Goal: Task Accomplishment & Management: Manage account settings

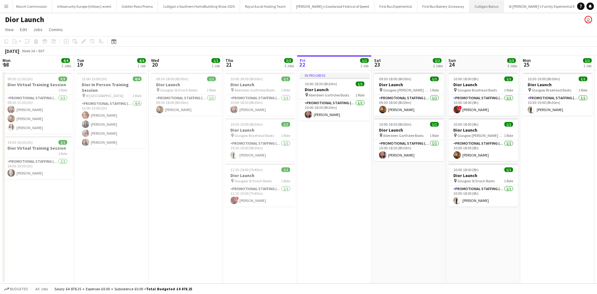
scroll to position [0, 221]
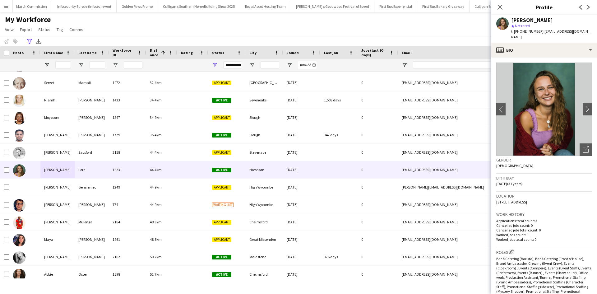
scroll to position [2051, 0]
click at [500, 8] on icon at bounding box center [500, 7] width 6 height 6
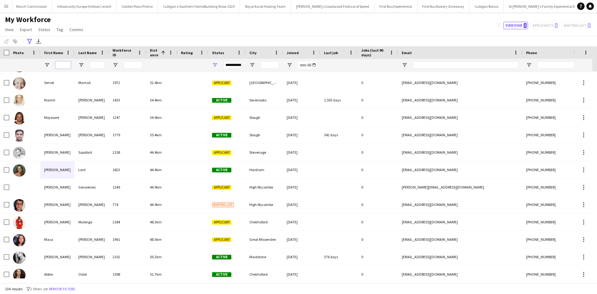
click at [61, 66] on input "First Name Filter Input" at bounding box center [63, 64] width 16 height 7
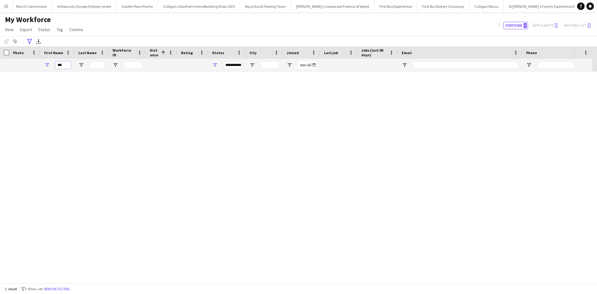
scroll to position [0, 0]
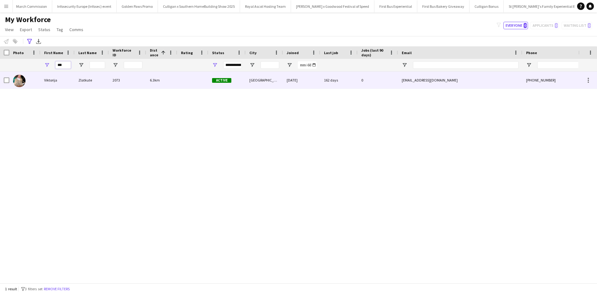
type input "***"
click at [57, 82] on div "Viktorija" at bounding box center [57, 79] width 34 height 17
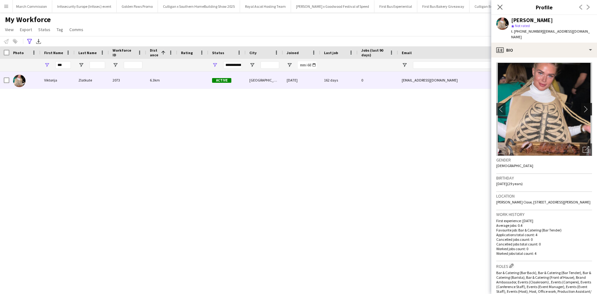
click at [582, 106] on app-icon "chevron-right" at bounding box center [587, 109] width 10 height 7
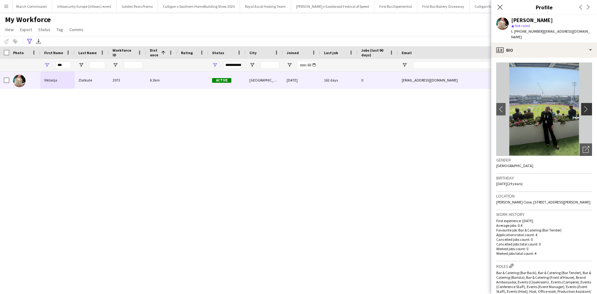
click at [582, 106] on app-icon "chevron-right" at bounding box center [587, 109] width 10 height 7
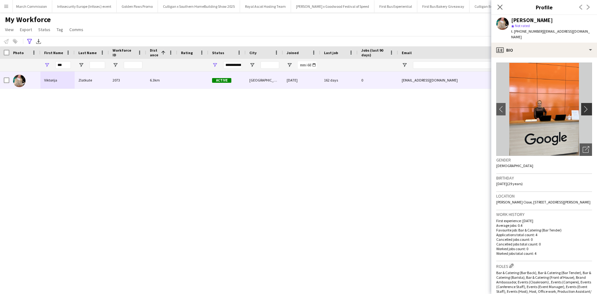
click at [582, 106] on app-icon "chevron-right" at bounding box center [587, 109] width 10 height 7
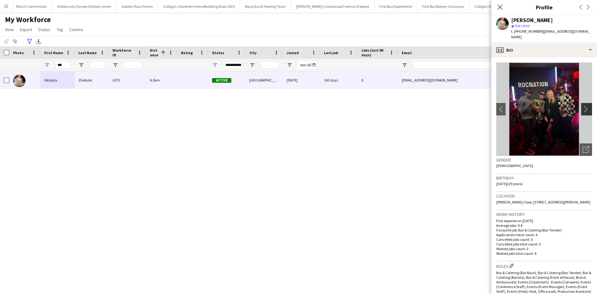
click at [582, 106] on app-icon "chevron-right" at bounding box center [587, 109] width 10 height 7
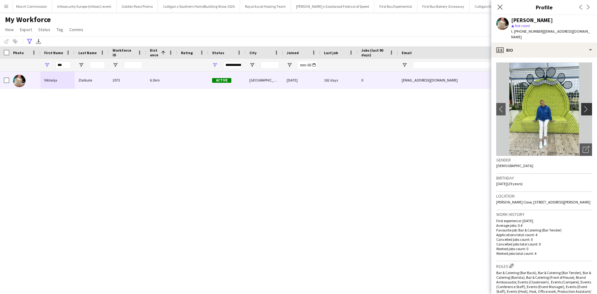
click at [582, 106] on app-icon "chevron-right" at bounding box center [587, 109] width 10 height 7
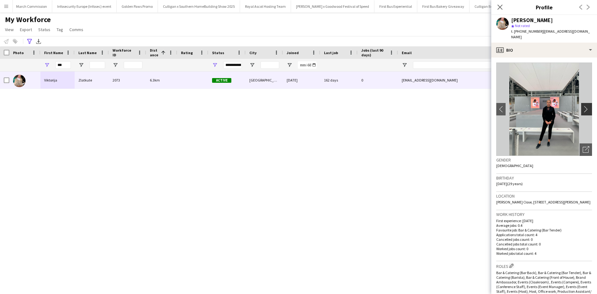
click at [582, 106] on app-icon "chevron-right" at bounding box center [587, 109] width 10 height 7
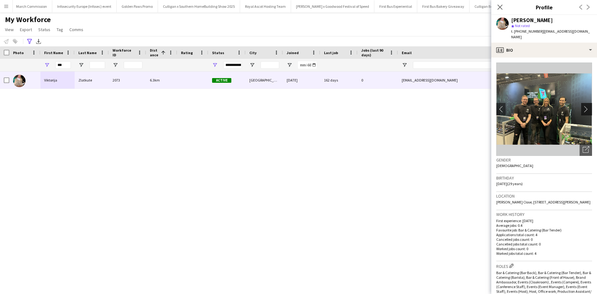
click at [582, 106] on app-icon "chevron-right" at bounding box center [587, 109] width 10 height 7
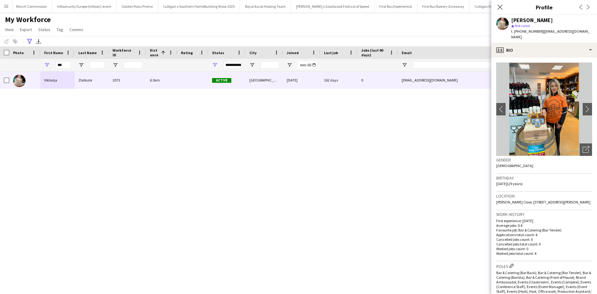
drag, startPoint x: 558, startPoint y: 109, endPoint x: 456, endPoint y: 174, distance: 120.0
click at [451, 177] on div "Viktorija Zlatkute 2073 6.3km Active London 23-05-2024 162 days 0 chernikovavik…" at bounding box center [289, 174] width 578 height 207
click at [582, 106] on app-icon "chevron-right" at bounding box center [587, 109] width 10 height 7
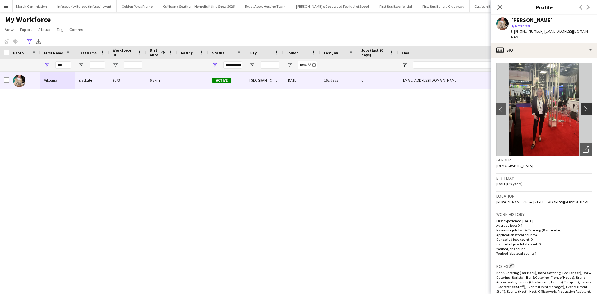
click at [582, 106] on app-icon "chevron-right" at bounding box center [587, 109] width 10 height 7
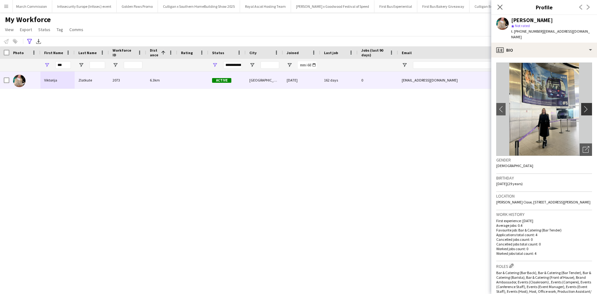
click at [582, 106] on app-icon "chevron-right" at bounding box center [587, 109] width 10 height 7
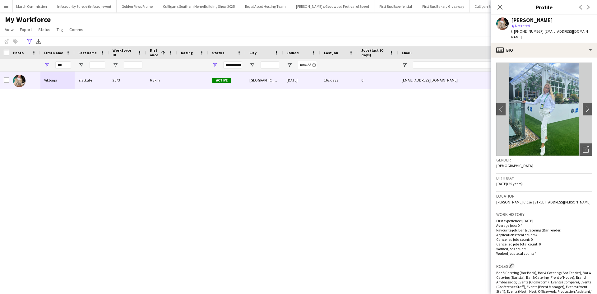
click at [587, 103] on app-crew-profile-bio "chevron-left chevron-right Open photos pop-in Gender Female Birthday 02-03-1996…" at bounding box center [544, 175] width 106 height 236
click at [586, 106] on app-icon "chevron-right" at bounding box center [587, 109] width 10 height 7
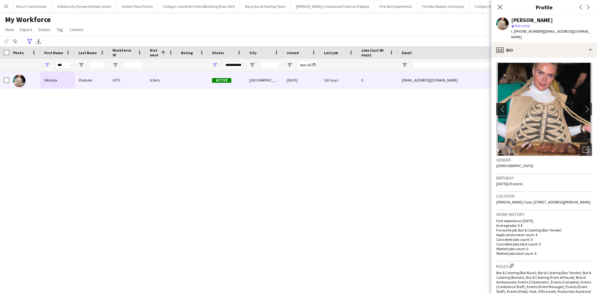
click at [500, 106] on app-icon "chevron-left" at bounding box center [501, 109] width 10 height 7
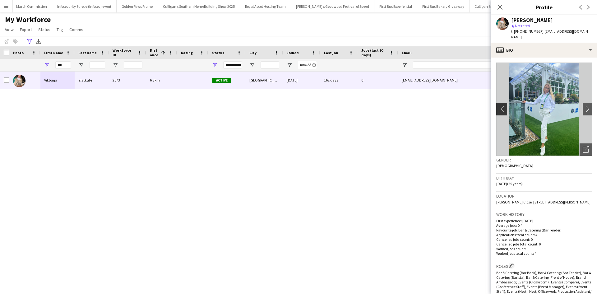
click at [500, 106] on app-icon "chevron-left" at bounding box center [501, 109] width 10 height 7
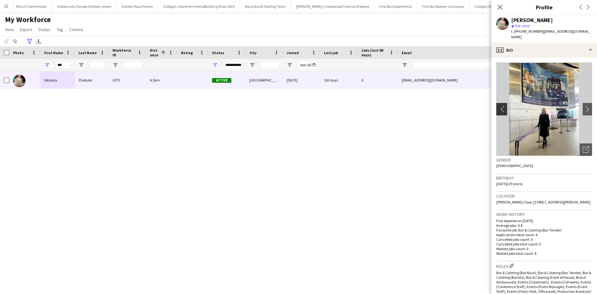
click at [500, 106] on app-icon "chevron-left" at bounding box center [501, 109] width 10 height 7
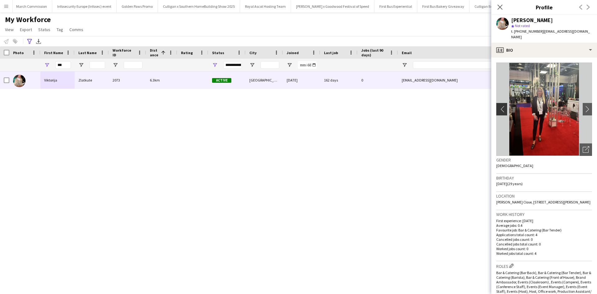
click at [500, 106] on app-icon "chevron-left" at bounding box center [501, 109] width 10 height 7
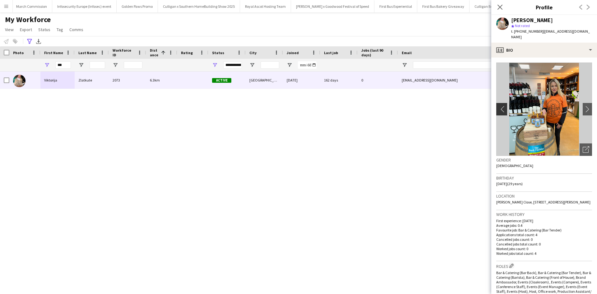
click at [500, 106] on app-icon "chevron-left" at bounding box center [501, 109] width 10 height 7
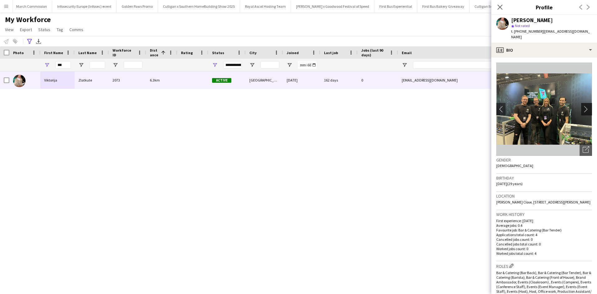
click at [582, 106] on app-icon "chevron-right" at bounding box center [587, 109] width 10 height 7
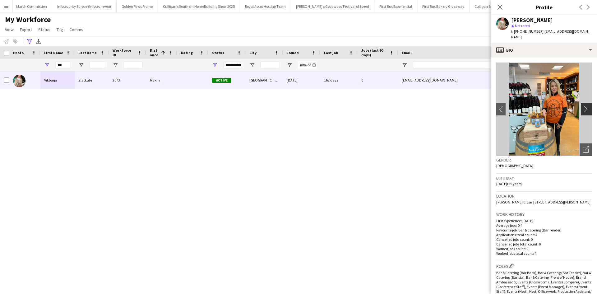
click at [582, 106] on app-icon "chevron-right" at bounding box center [587, 109] width 10 height 7
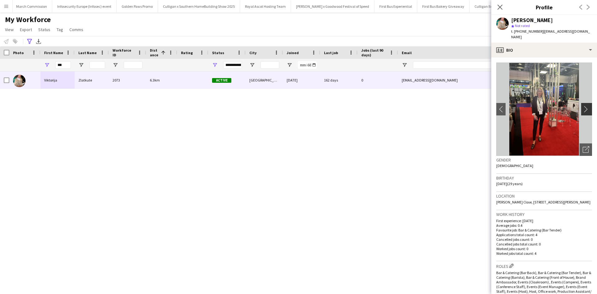
click at [586, 106] on app-icon "chevron-right" at bounding box center [587, 109] width 10 height 7
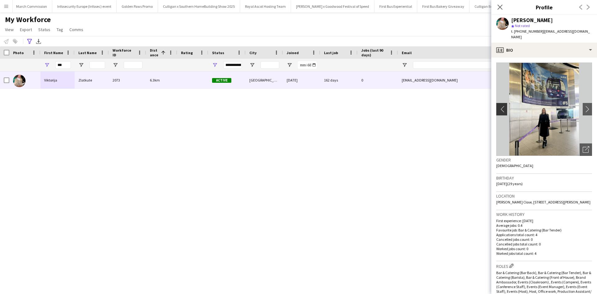
click at [505, 107] on button "chevron-left" at bounding box center [500, 109] width 12 height 12
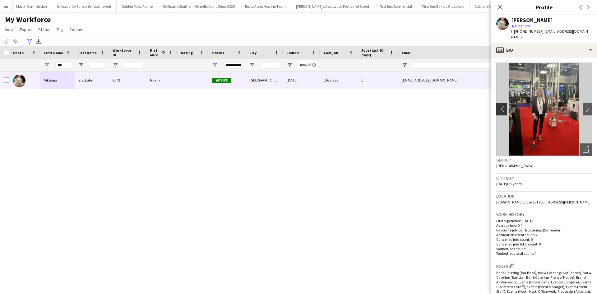
click at [505, 107] on button "chevron-left" at bounding box center [500, 109] width 12 height 12
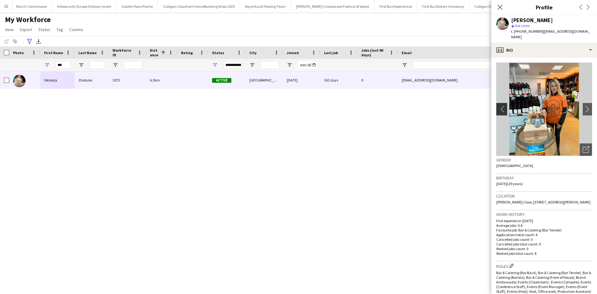
click at [505, 107] on button "chevron-left" at bounding box center [500, 109] width 12 height 12
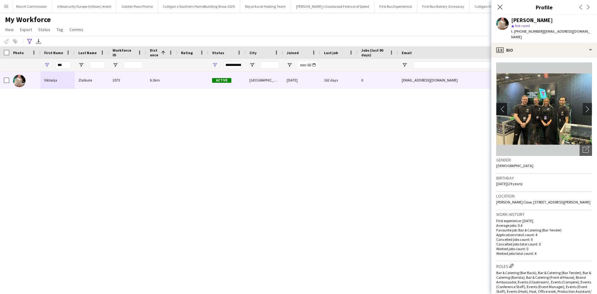
click at [505, 107] on button "chevron-left" at bounding box center [500, 109] width 12 height 12
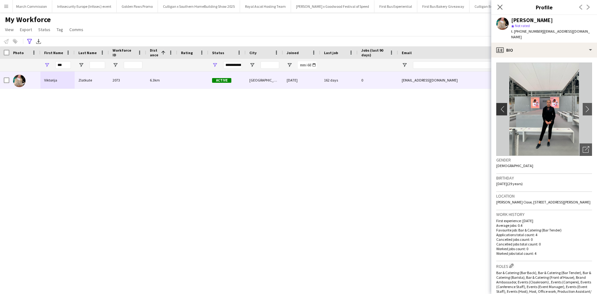
click at [505, 107] on button "chevron-left" at bounding box center [500, 109] width 12 height 12
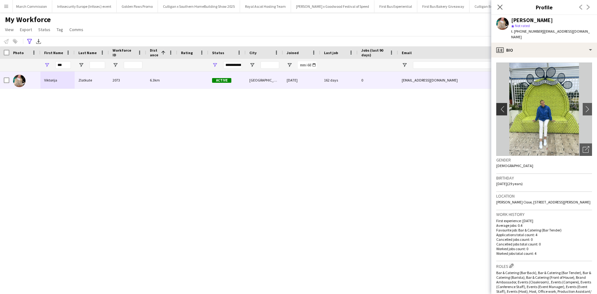
click at [505, 107] on button "chevron-left" at bounding box center [500, 109] width 12 height 12
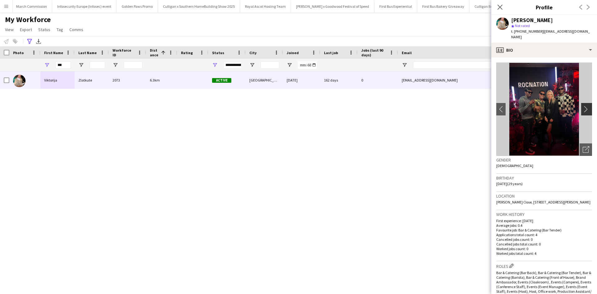
click at [578, 98] on app-photos-slider "chevron-left chevron-right Open photos pop-in" at bounding box center [544, 108] width 96 height 93
click at [582, 106] on app-icon "chevron-right" at bounding box center [587, 109] width 10 height 7
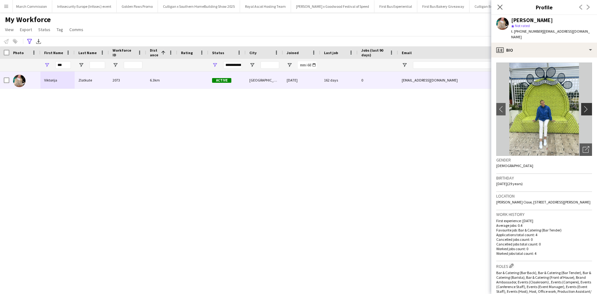
click at [582, 106] on app-icon "chevron-right" at bounding box center [587, 109] width 10 height 7
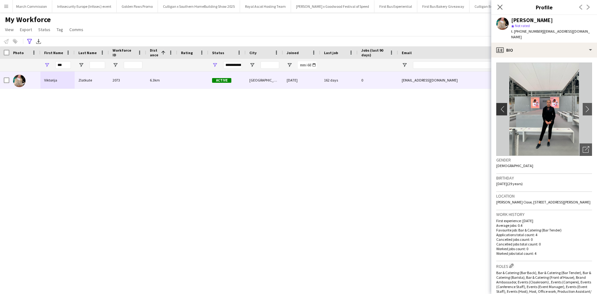
click at [499, 106] on app-icon "chevron-left" at bounding box center [501, 109] width 10 height 7
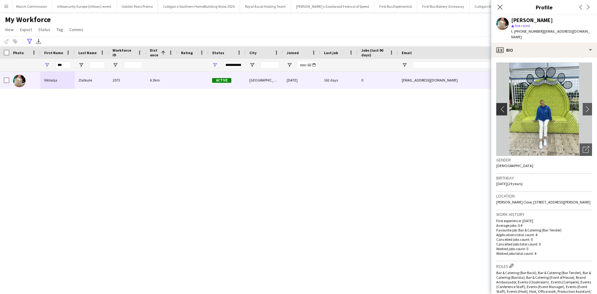
click at [499, 106] on app-icon "chevron-left" at bounding box center [501, 109] width 10 height 7
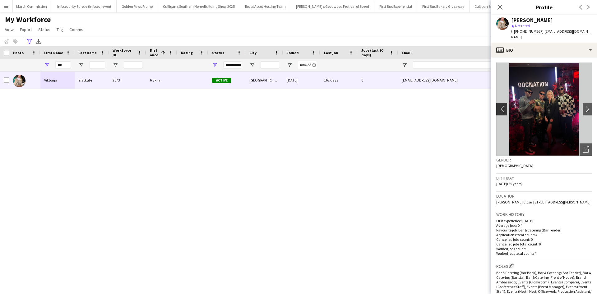
click at [499, 106] on app-icon "chevron-left" at bounding box center [501, 109] width 10 height 7
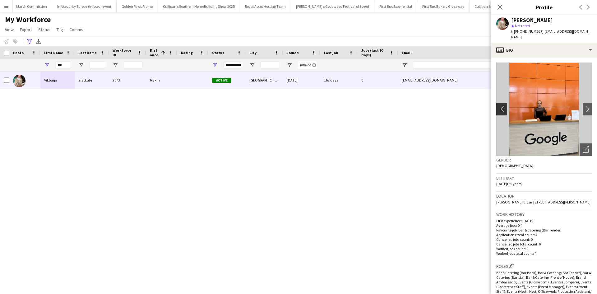
click at [499, 106] on app-icon "chevron-left" at bounding box center [501, 109] width 10 height 7
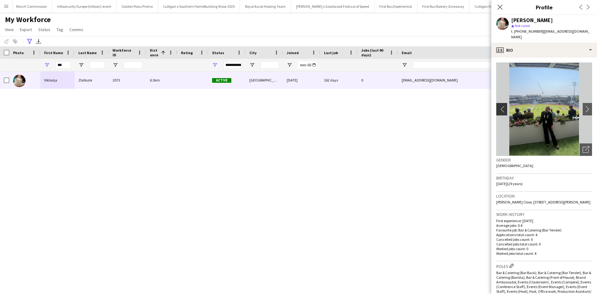
click at [499, 106] on app-icon "chevron-left" at bounding box center [501, 109] width 10 height 7
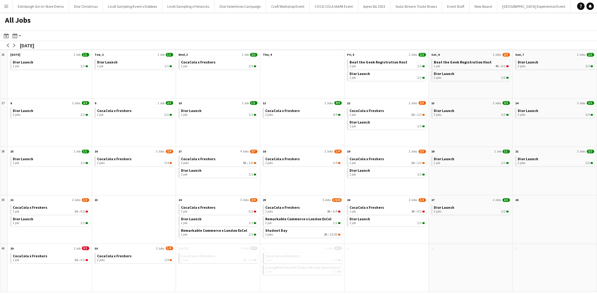
click at [6, 4] on app-icon "Menu" at bounding box center [6, 6] width 5 height 5
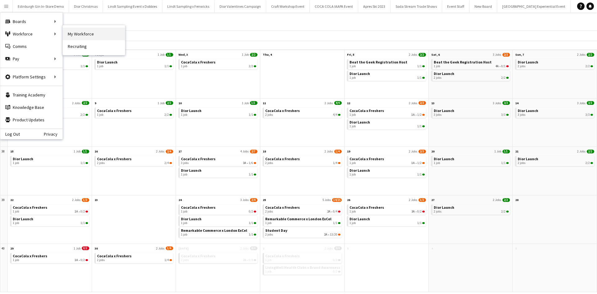
click at [75, 33] on link "My Workforce" at bounding box center [94, 34] width 62 height 12
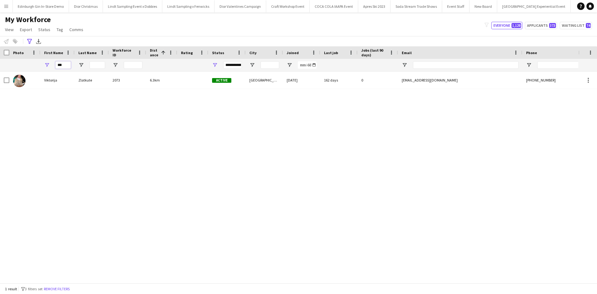
drag, startPoint x: 60, startPoint y: 65, endPoint x: 53, endPoint y: 65, distance: 6.5
click at [53, 65] on div "***" at bounding box center [57, 65] width 34 height 12
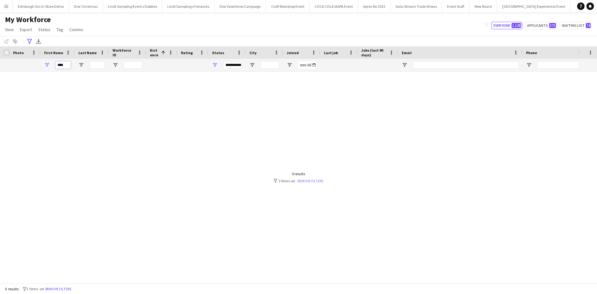
type input "****"
click at [322, 180] on link "Remove filters" at bounding box center [310, 180] width 26 height 5
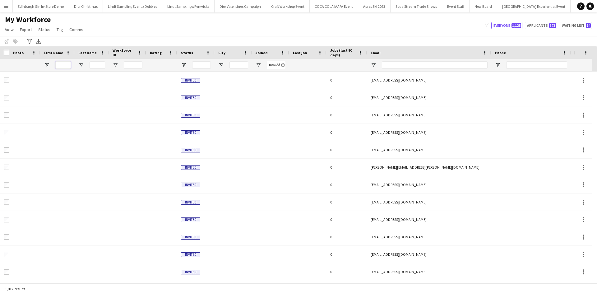
click at [67, 66] on input "First Name Filter Input" at bounding box center [63, 64] width 16 height 7
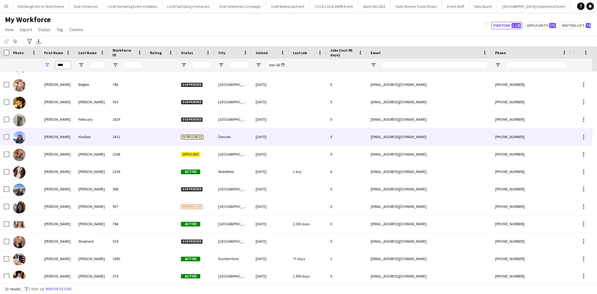
scroll to position [20, 0]
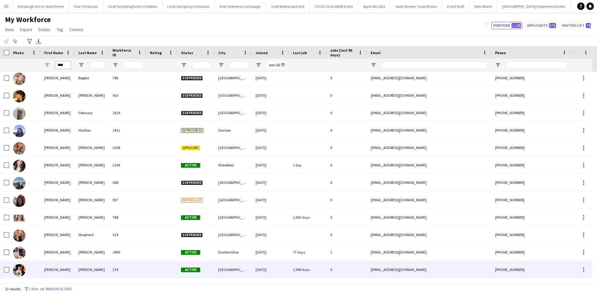
type input "****"
click at [51, 271] on div "[PERSON_NAME]" at bounding box center [57, 269] width 34 height 17
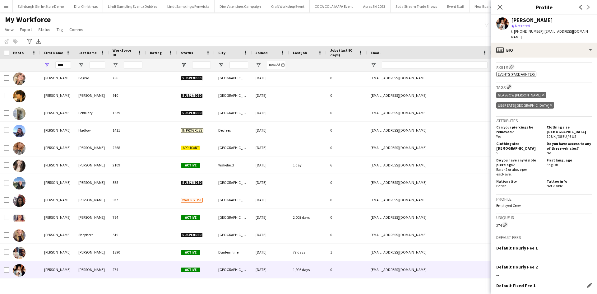
scroll to position [279, 0]
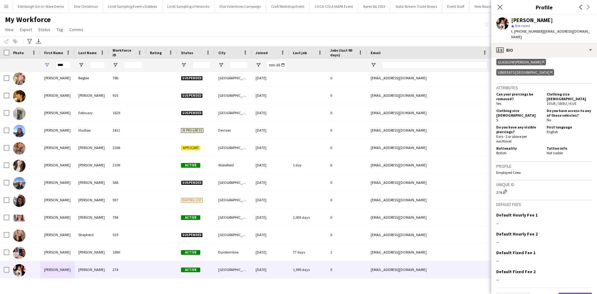
click at [570, 292] on button "Next" at bounding box center [575, 298] width 34 height 12
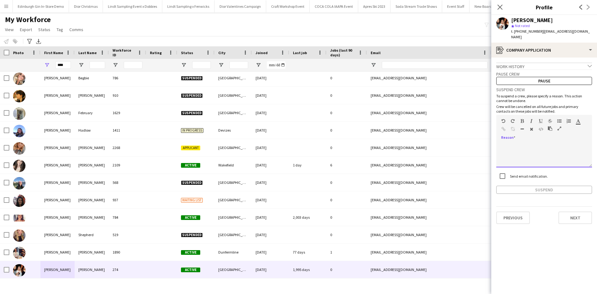
click at [527, 142] on div at bounding box center [544, 154] width 96 height 25
click at [535, 180] on div "**********" at bounding box center [544, 139] width 96 height 109
click at [514, 186] on button "Suspend" at bounding box center [544, 190] width 96 height 8
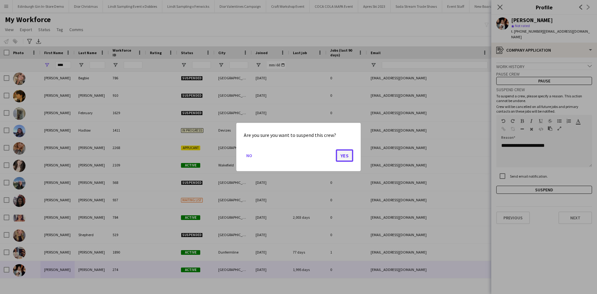
click at [342, 154] on button "Yes" at bounding box center [344, 155] width 17 height 12
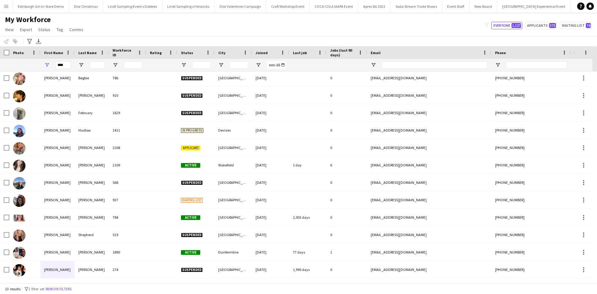
click at [3, 8] on button "Menu" at bounding box center [6, 6] width 12 height 12
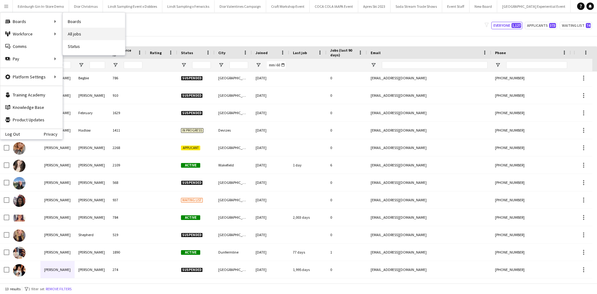
click at [86, 38] on link "All jobs" at bounding box center [94, 34] width 62 height 12
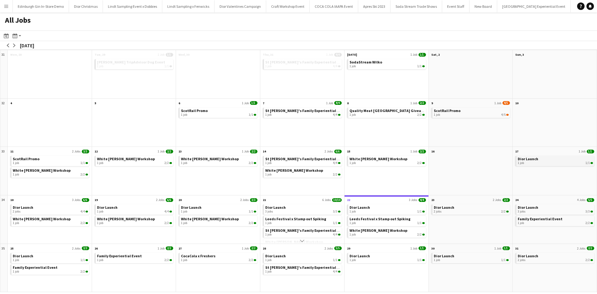
click at [533, 161] on span "Dior Launch" at bounding box center [527, 158] width 21 height 5
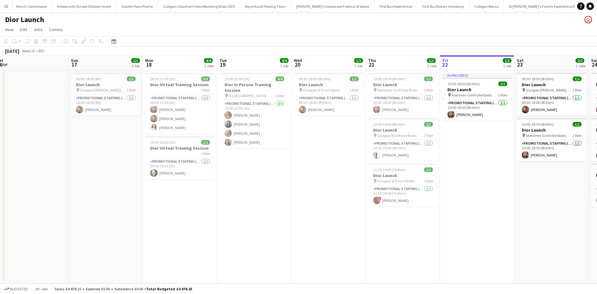
scroll to position [0, 144]
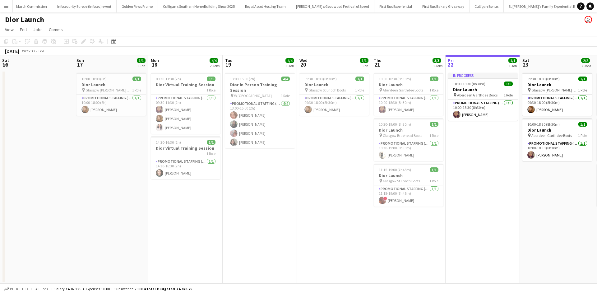
drag, startPoint x: 50, startPoint y: 236, endPoint x: 501, endPoint y: 237, distance: 450.3
click at [501, 237] on app-calendar-viewport "Thu 14 Fri 15 Sat 16 Sun 17 1/1 1 Job Mon 18 4/4 2 Jobs Tue 19 4/4 1 Job Wed 20…" at bounding box center [298, 169] width 597 height 228
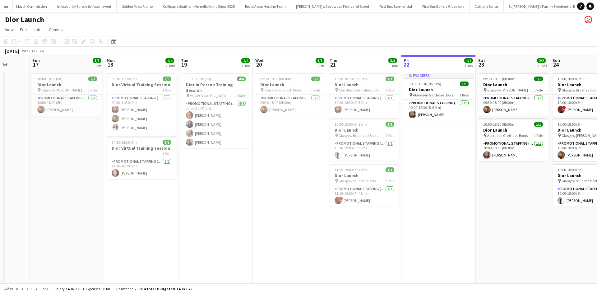
drag, startPoint x: 335, startPoint y: 209, endPoint x: 210, endPoint y: 188, distance: 126.6
click at [210, 188] on app-calendar-viewport "Wed 13 Thu 14 Fri 15 Sat 16 Sun 17 1/1 1 Job Mon 18 4/4 2 Jobs Tue 19 4/4 1 Job…" at bounding box center [298, 169] width 597 height 228
